Goal: Book appointment/travel/reservation

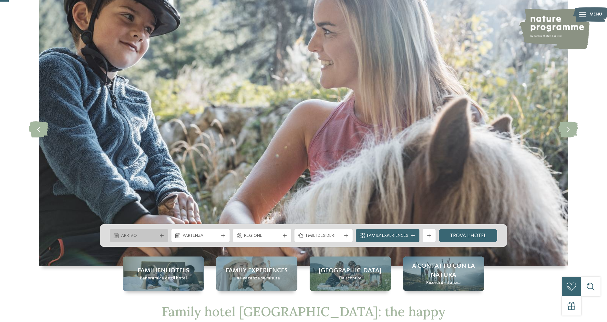
click at [151, 235] on span "Arrivo" at bounding box center [139, 236] width 36 height 6
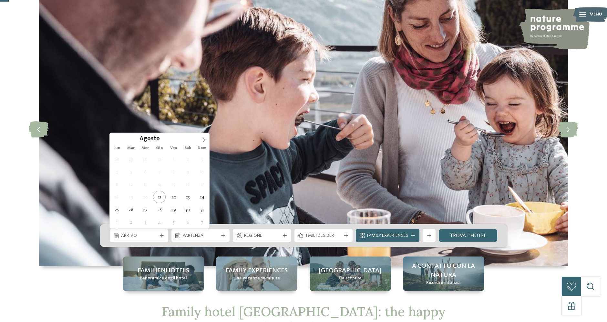
click at [204, 140] on icon at bounding box center [204, 140] width 5 height 5
type div "01.09.2025"
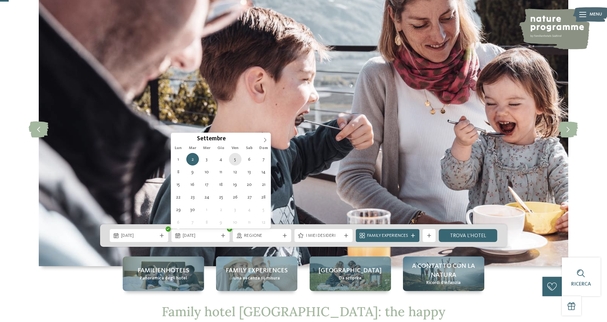
type div "05.09.2025"
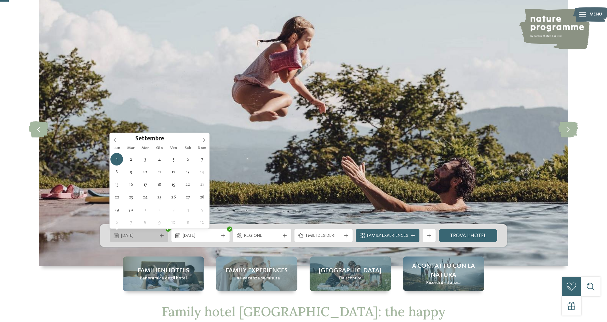
click at [148, 237] on span "01.09.2025" at bounding box center [139, 236] width 36 height 6
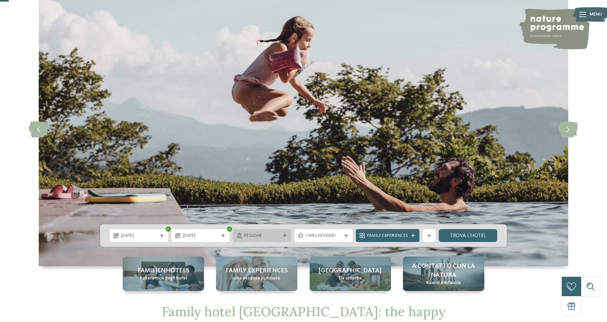
click at [269, 239] on span "Regione" at bounding box center [262, 236] width 36 height 6
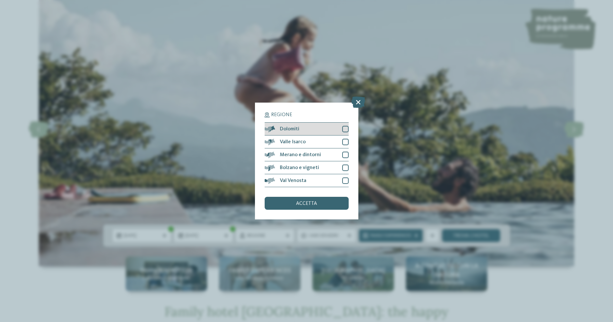
click at [348, 131] on div at bounding box center [345, 129] width 6 height 6
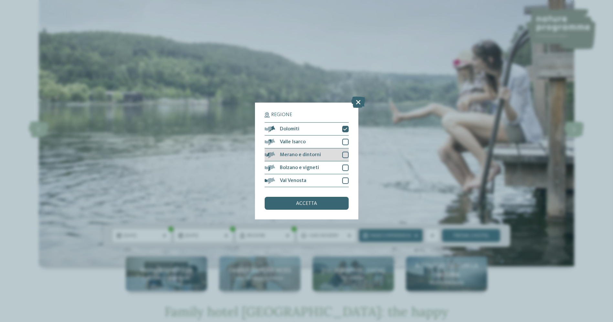
click at [342, 155] on div at bounding box center [345, 155] width 6 height 6
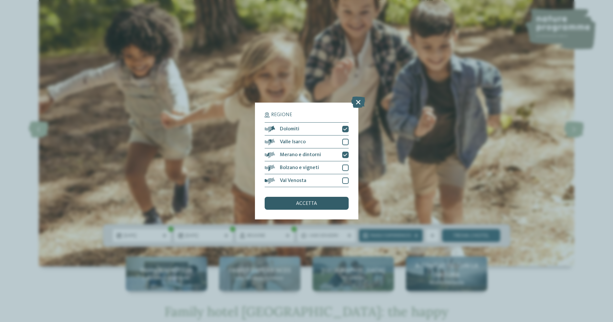
click at [300, 204] on span "accetta" at bounding box center [306, 203] width 21 height 5
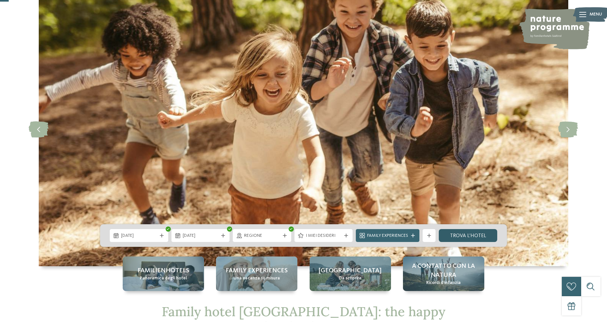
click at [462, 236] on link "trova l’hotel" at bounding box center [468, 235] width 58 height 13
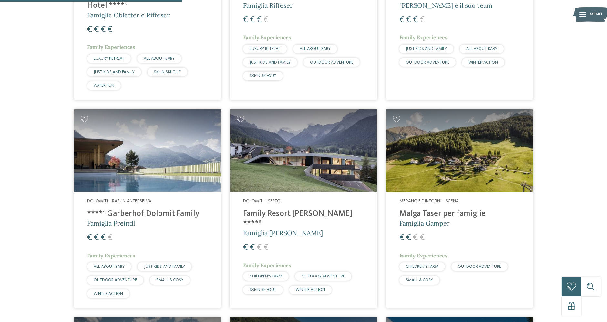
scroll to position [435, 0]
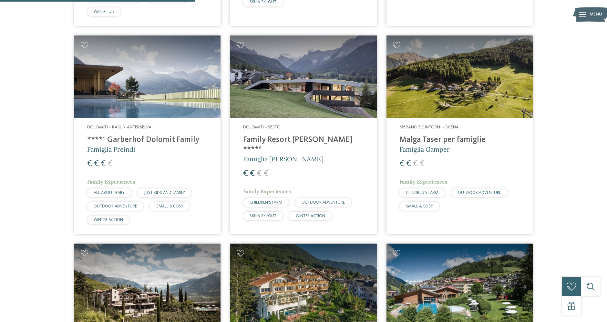
click at [144, 139] on h4 "****ˢ Garberhof Dolomit Family" at bounding box center [147, 140] width 120 height 10
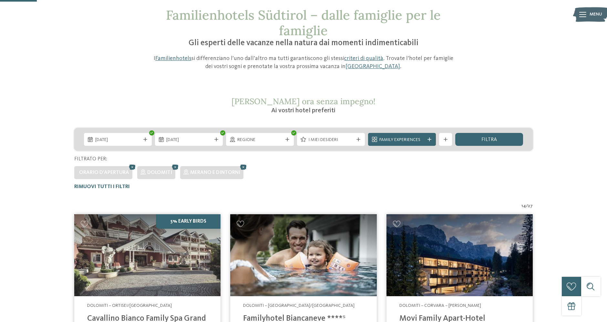
scroll to position [0, 0]
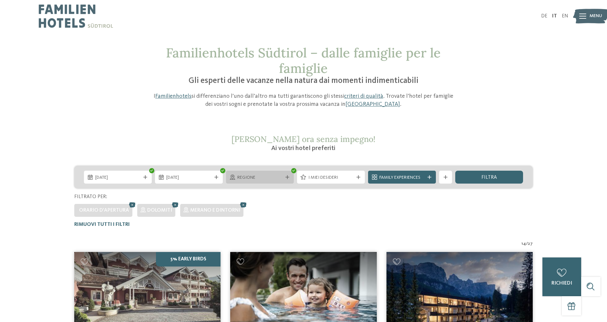
click at [286, 178] on icon at bounding box center [287, 177] width 4 height 4
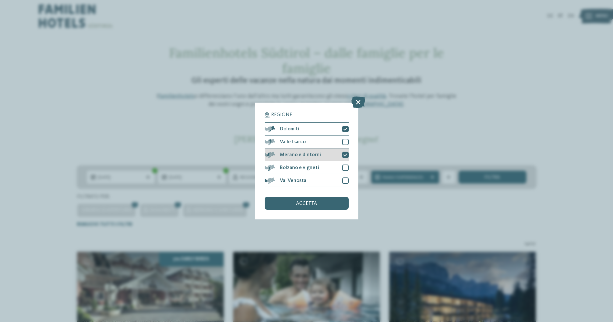
click at [346, 153] on icon at bounding box center [345, 155] width 4 height 4
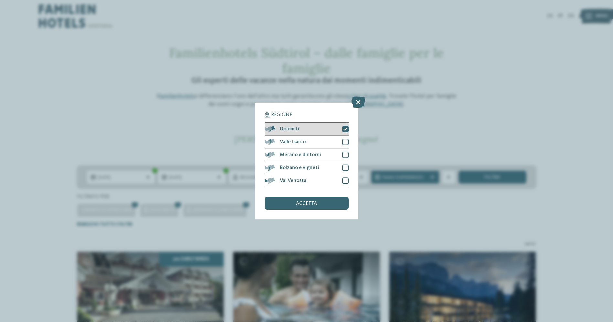
click at [343, 127] on div at bounding box center [345, 129] width 6 height 6
click at [345, 142] on div at bounding box center [345, 142] width 6 height 6
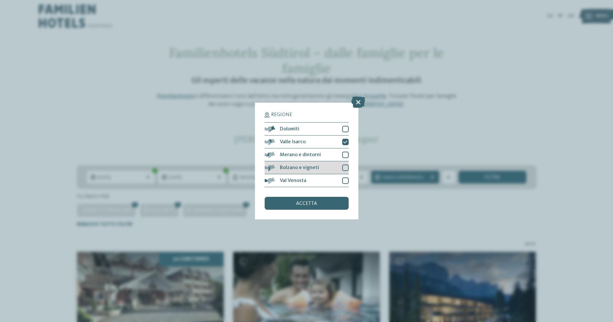
click at [346, 167] on div at bounding box center [345, 168] width 6 height 6
click at [347, 180] on div at bounding box center [345, 181] width 6 height 6
click at [304, 202] on span "accetta" at bounding box center [306, 203] width 21 height 5
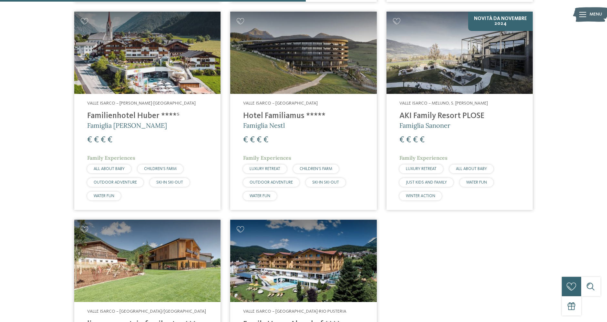
scroll to position [458, 0]
click at [137, 81] on img at bounding box center [147, 53] width 146 height 82
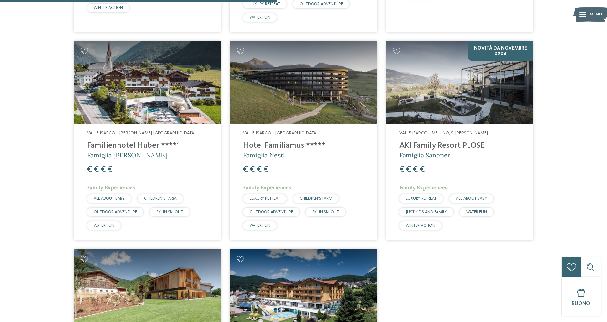
scroll to position [418, 0]
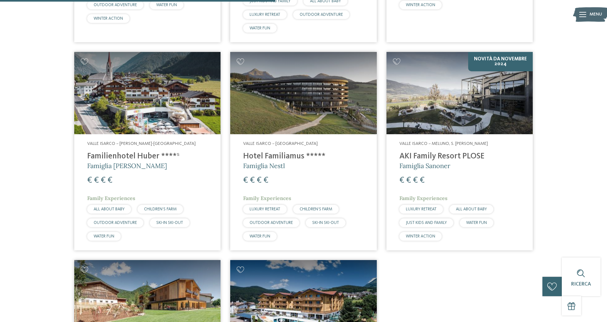
click at [111, 156] on h4 "Familienhotel Huber ****ˢ" at bounding box center [147, 157] width 120 height 10
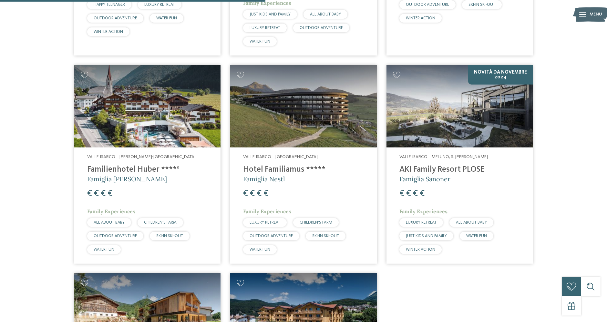
scroll to position [405, 0]
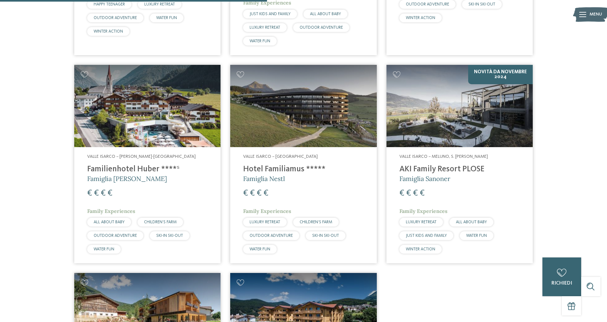
click at [441, 169] on h4 "AKI Family Resort PLOSE" at bounding box center [460, 170] width 120 height 10
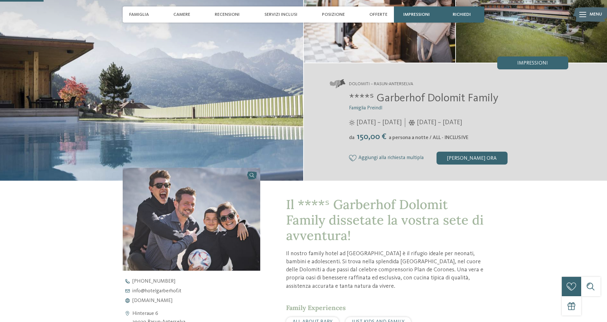
scroll to position [176, 0]
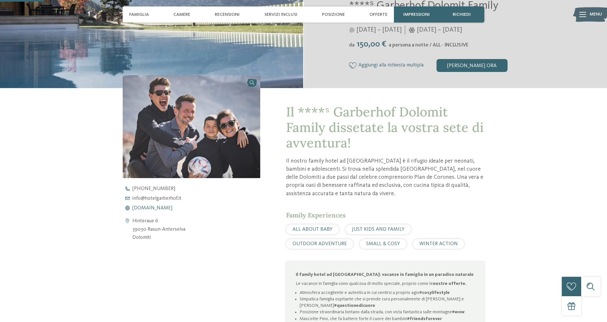
click at [169, 210] on span "www.hotelgarberhof.it" at bounding box center [152, 208] width 40 height 5
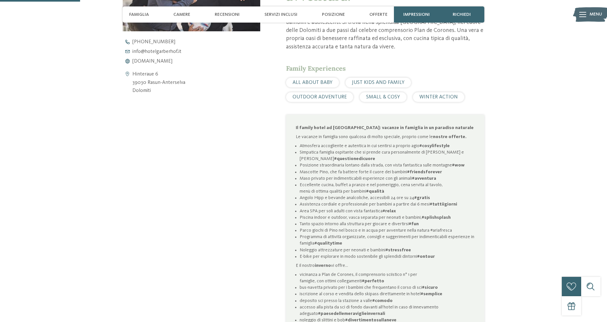
scroll to position [323, 0]
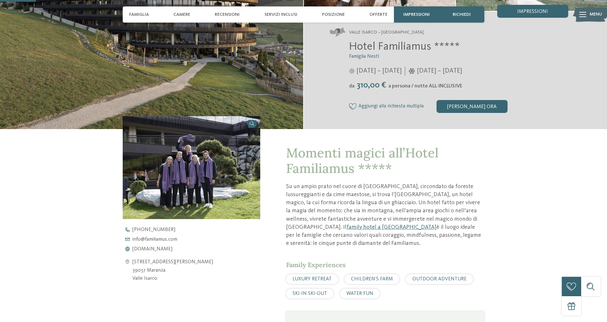
scroll to position [137, 0]
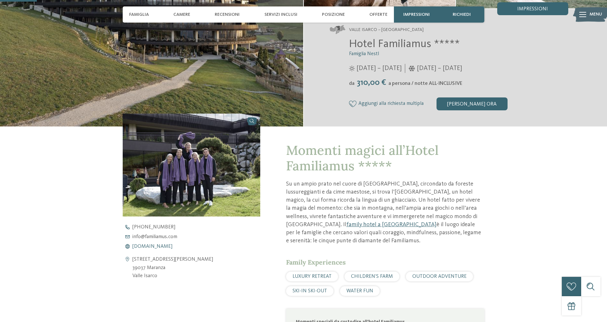
click at [170, 249] on span "[DOMAIN_NAME]" at bounding box center [152, 246] width 40 height 5
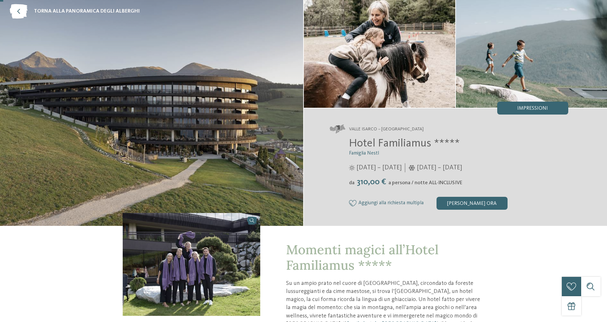
scroll to position [0, 0]
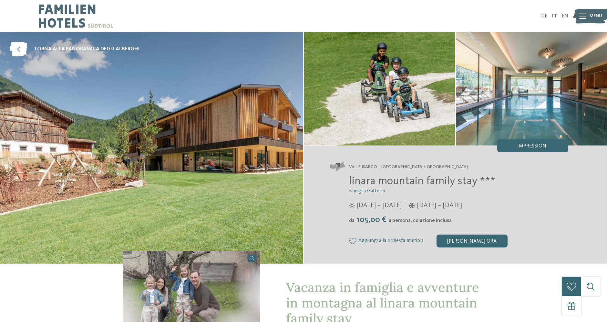
click at [594, 16] on span "Menu" at bounding box center [596, 16] width 13 height 6
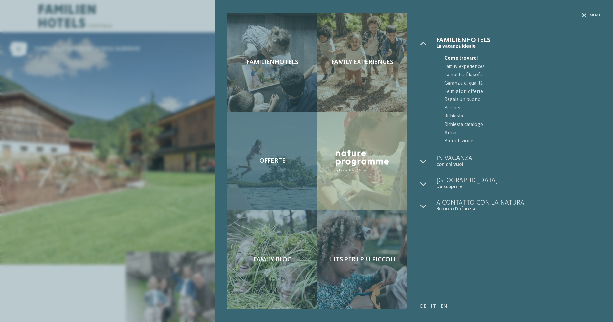
click at [289, 142] on div "Offerte" at bounding box center [272, 161] width 90 height 99
click at [266, 163] on span "Offerte" at bounding box center [272, 161] width 26 height 8
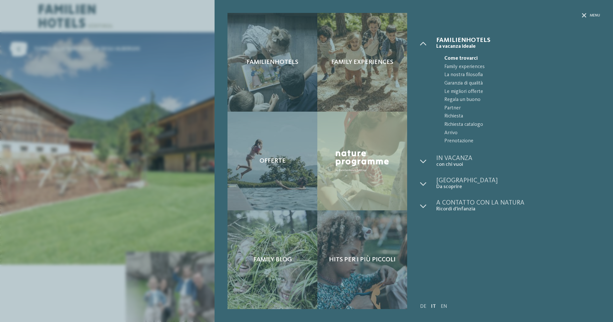
click at [78, 294] on div "Familienhotels Family experiences Offerte" at bounding box center [306, 161] width 613 height 322
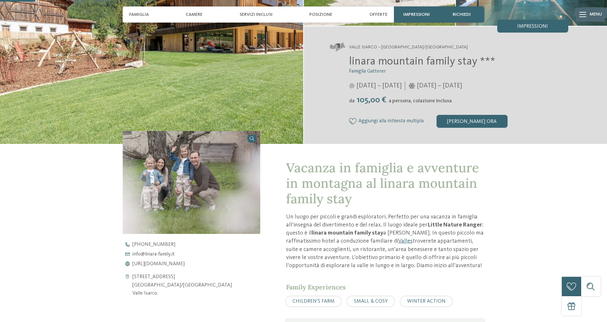
scroll to position [120, 0]
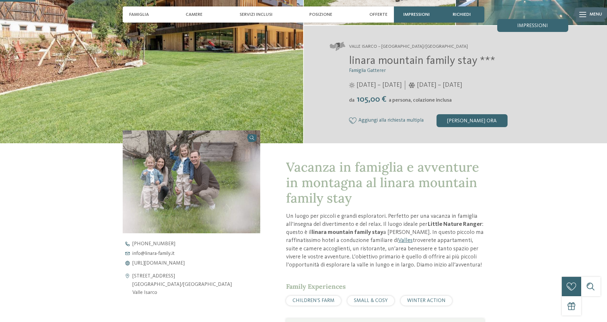
click at [324, 239] on p "Un luogo per piccoli e grandi esploratori. Perfetto per una vacanza in famiglia…" at bounding box center [385, 241] width 198 height 57
click at [185, 263] on span "https://www.linara-family.it/it" at bounding box center [158, 263] width 52 height 5
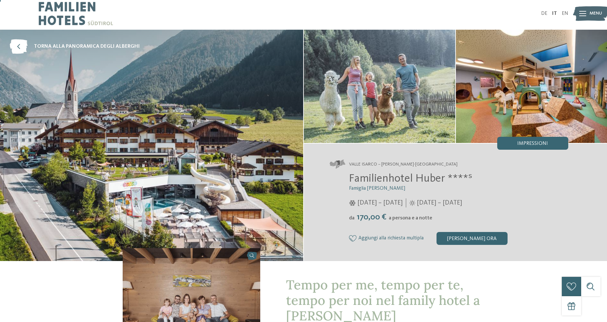
scroll to position [3, 0]
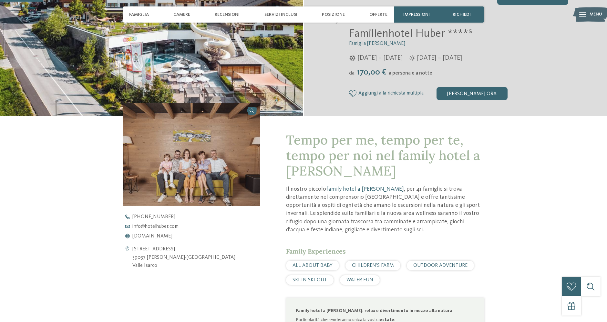
scroll to position [181, 0]
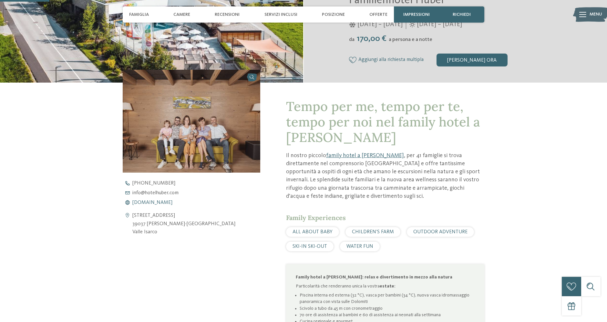
click at [155, 202] on span "[DOMAIN_NAME]" at bounding box center [152, 202] width 40 height 5
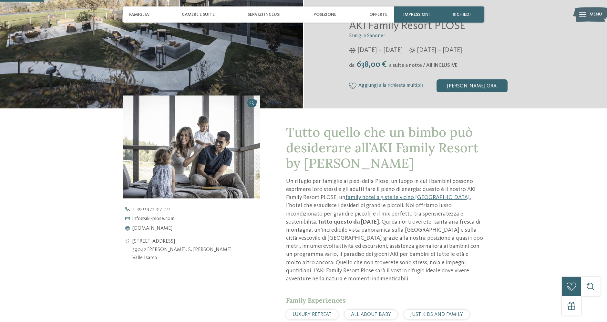
scroll to position [156, 0]
click at [162, 226] on span "www.aki-plose.com" at bounding box center [152, 228] width 40 height 5
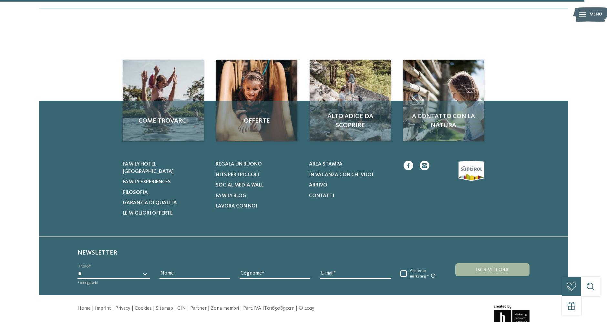
scroll to position [900, 0]
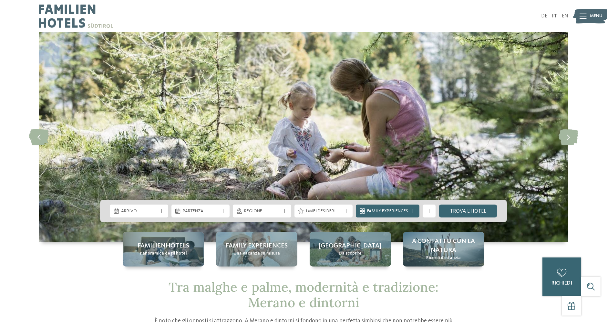
scroll to position [143, 0]
